Goal: Transaction & Acquisition: Purchase product/service

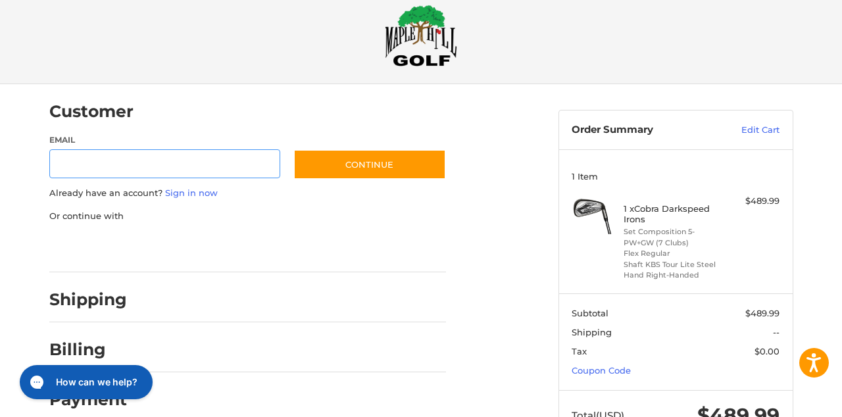
scroll to position [7, 0]
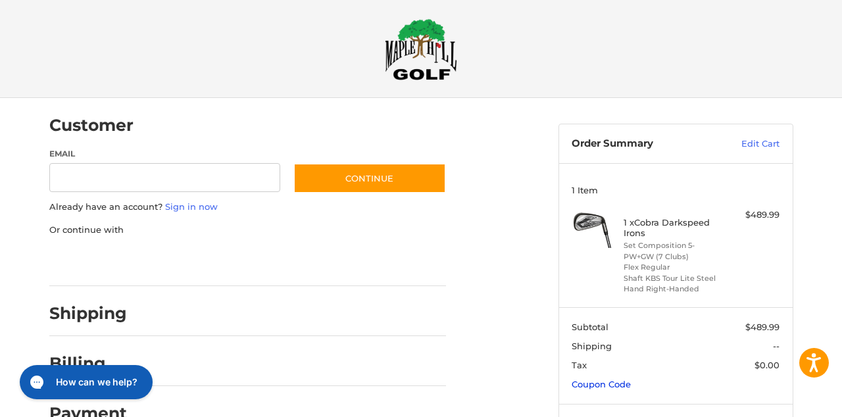
click at [621, 386] on link "Coupon Code" at bounding box center [601, 384] width 59 height 11
click at [603, 408] on input "Gift Certificate or Coupon Code" at bounding box center [638, 413] width 132 height 30
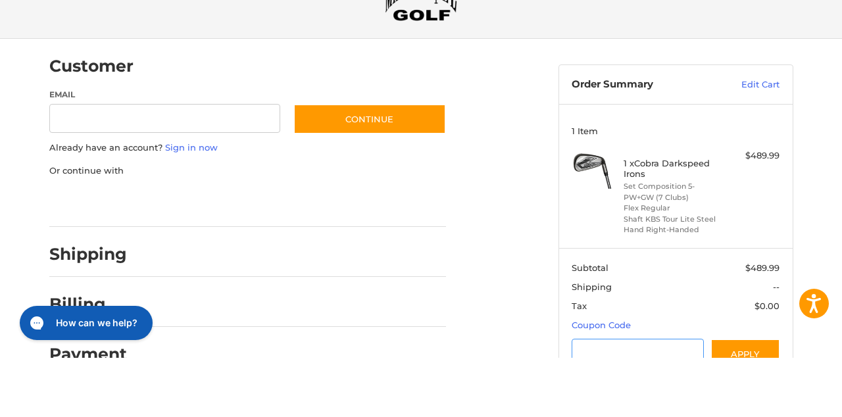
scroll to position [72, 0]
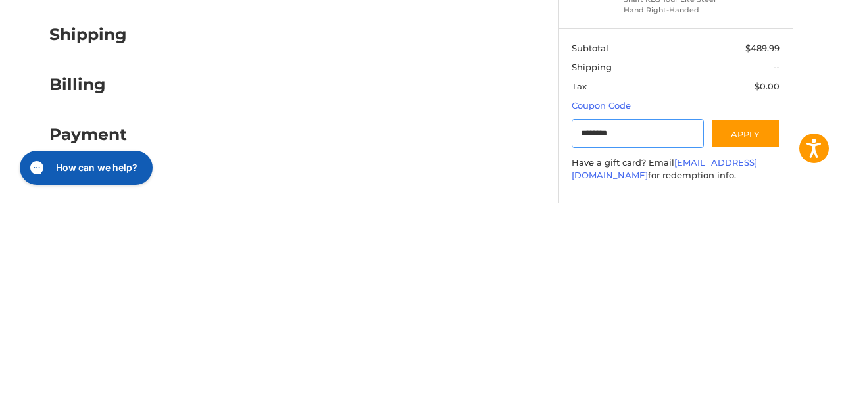
type input "********"
click at [757, 344] on button "Apply" at bounding box center [746, 349] width 70 height 30
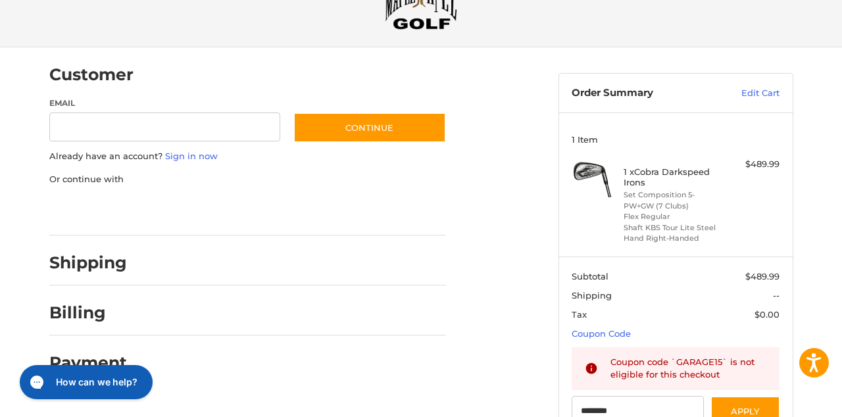
scroll to position [59, 0]
click at [767, 87] on link "Edit Cart" at bounding box center [746, 92] width 66 height 13
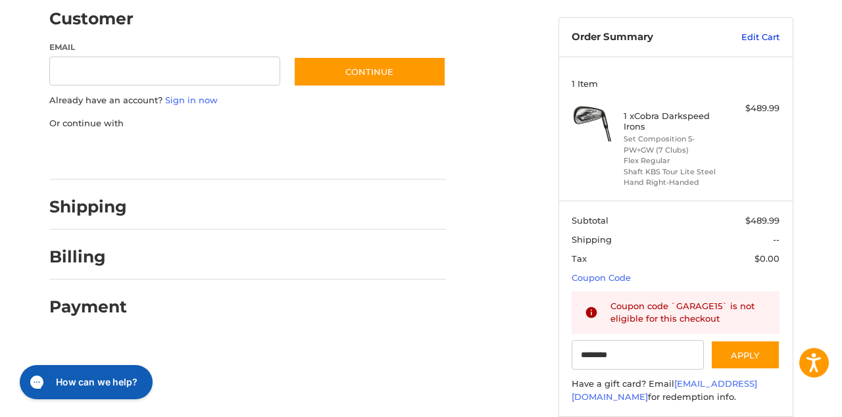
scroll to position [120, 0]
